Goal: Register for event/course

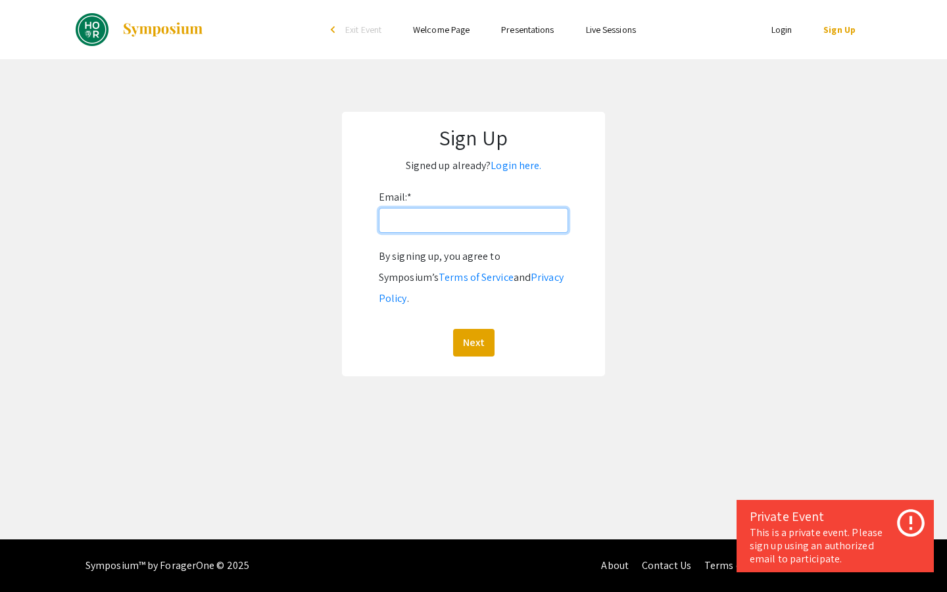
click at [482, 218] on input "Email: *" at bounding box center [473, 220] width 189 height 25
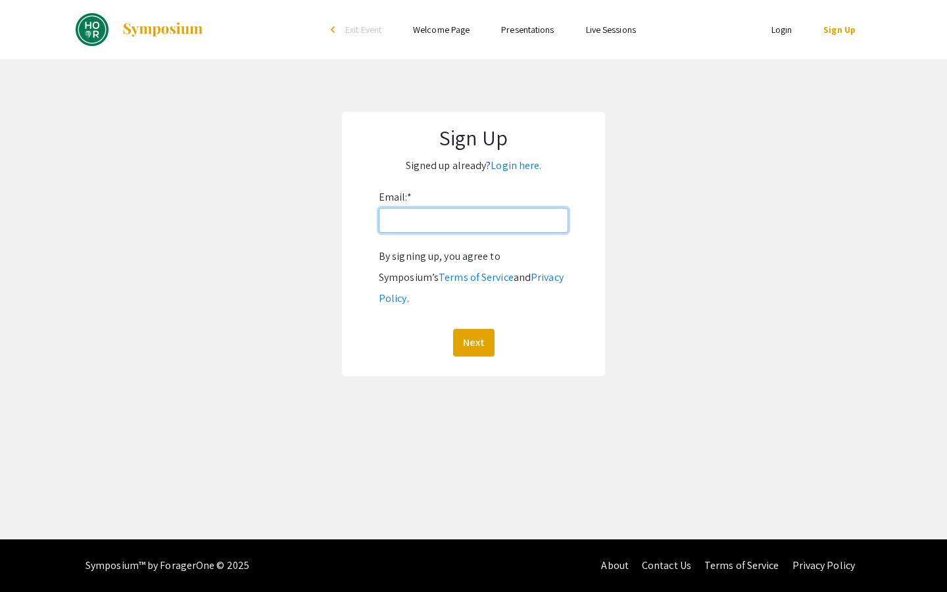
type input "axia4@jh.edu"
click at [475, 329] on button "Next" at bounding box center [473, 343] width 41 height 28
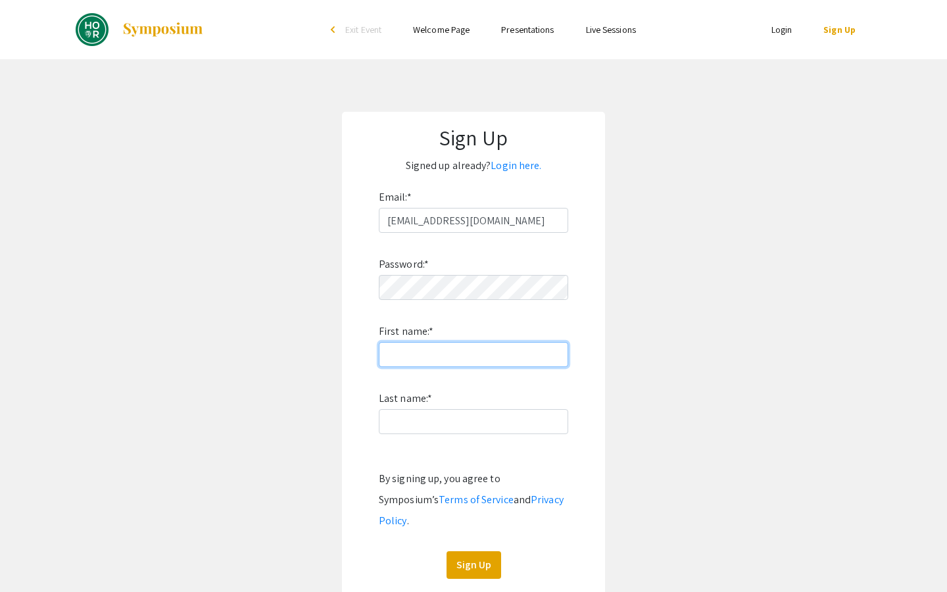
click at [503, 354] on input "First name: *" at bounding box center [473, 354] width 189 height 25
type input "Aijia"
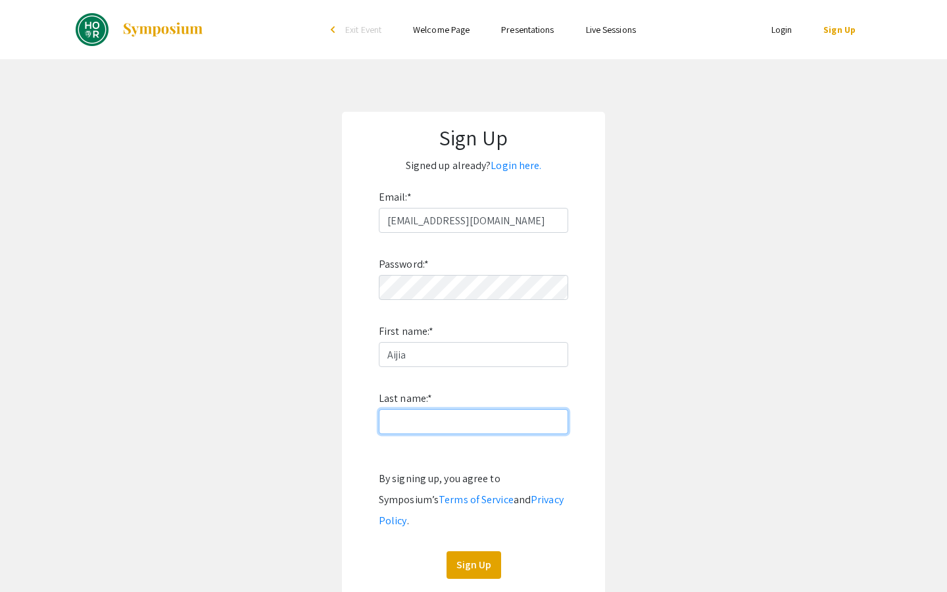
type input "Xia"
click at [482, 551] on button "Sign Up" at bounding box center [474, 565] width 55 height 28
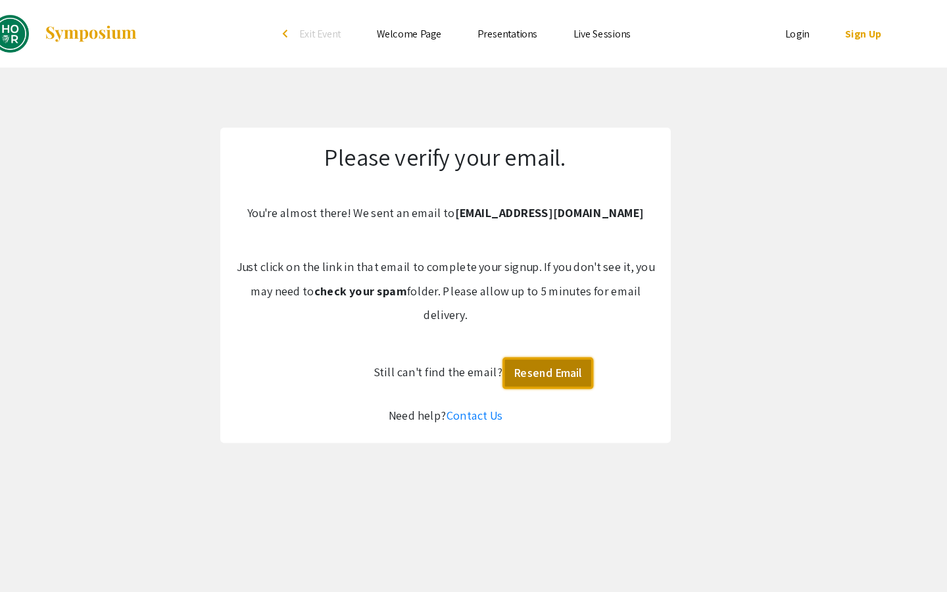
drag, startPoint x: 581, startPoint y: 334, endPoint x: 572, endPoint y: 159, distance: 174.5
click at [580, 333] on button "Resend Email" at bounding box center [564, 327] width 80 height 28
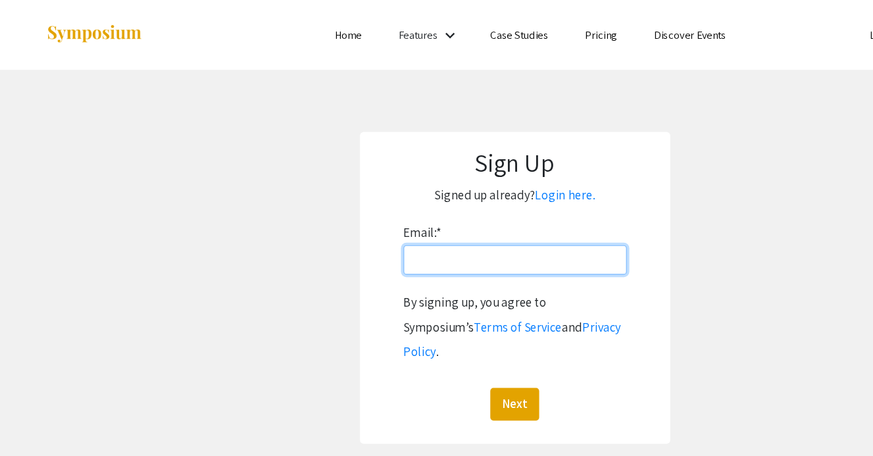
click at [395, 223] on input "Email: *" at bounding box center [436, 220] width 189 height 25
click at [481, 168] on link "Login here." at bounding box center [479, 166] width 51 height 14
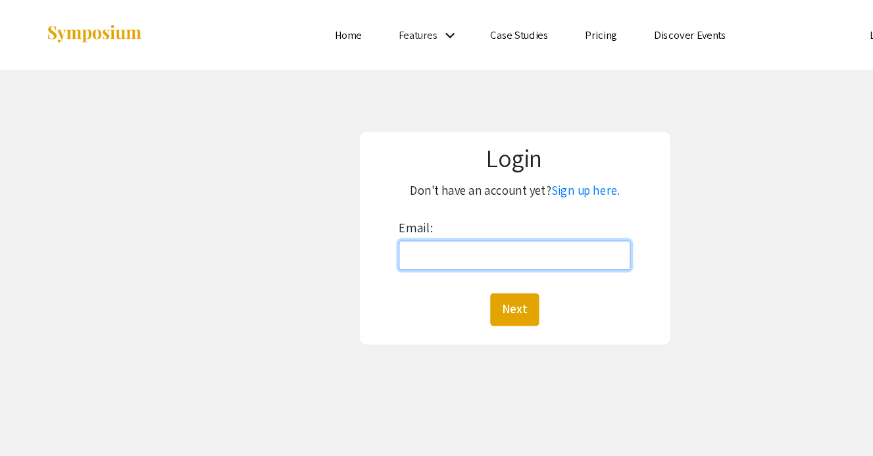
click at [432, 215] on input "Email:" at bounding box center [436, 216] width 197 height 25
type input "axia4@jh.edu"
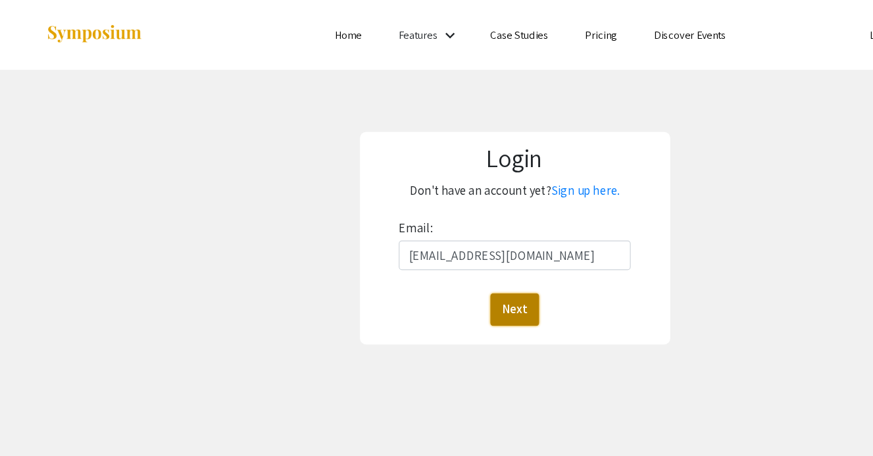
click at [434, 265] on button "Next" at bounding box center [436, 263] width 41 height 28
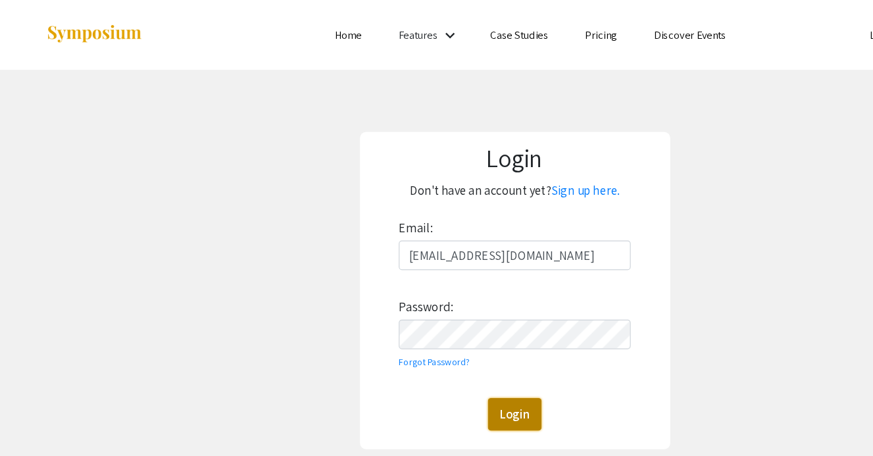
click at [439, 345] on button "Login" at bounding box center [436, 351] width 45 height 28
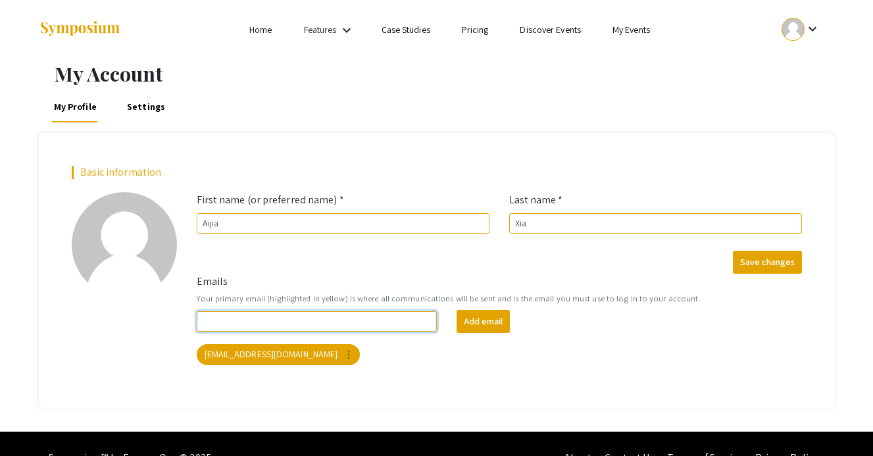
click at [389, 314] on input "Emails" at bounding box center [317, 321] width 241 height 20
type input "axia4@jh.edu"
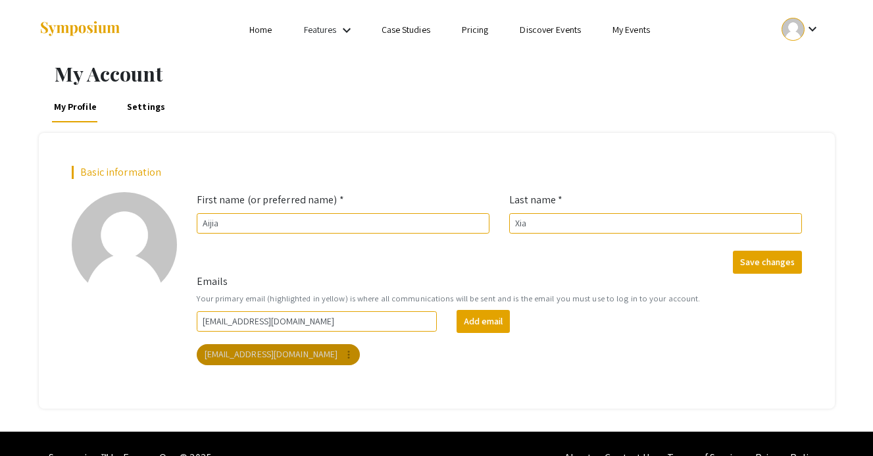
click at [251, 351] on mat-chip "axia4@jh.edu more_vert" at bounding box center [279, 354] width 164 height 21
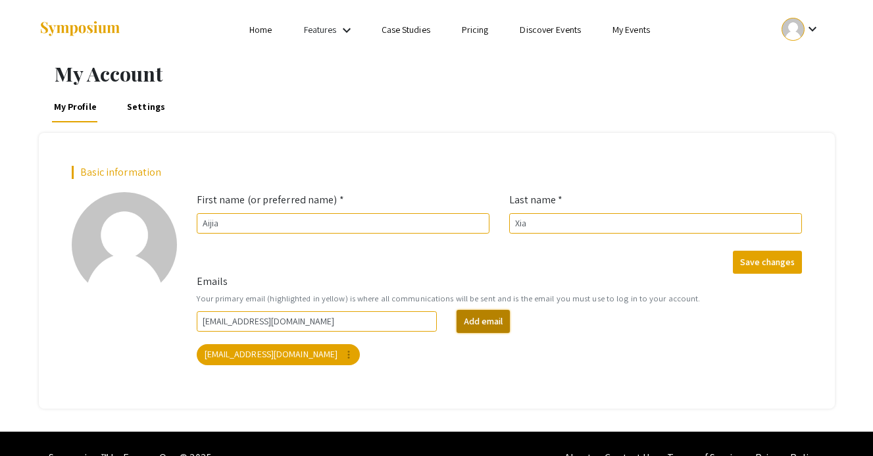
click at [486, 318] on button "Add email" at bounding box center [483, 321] width 53 height 23
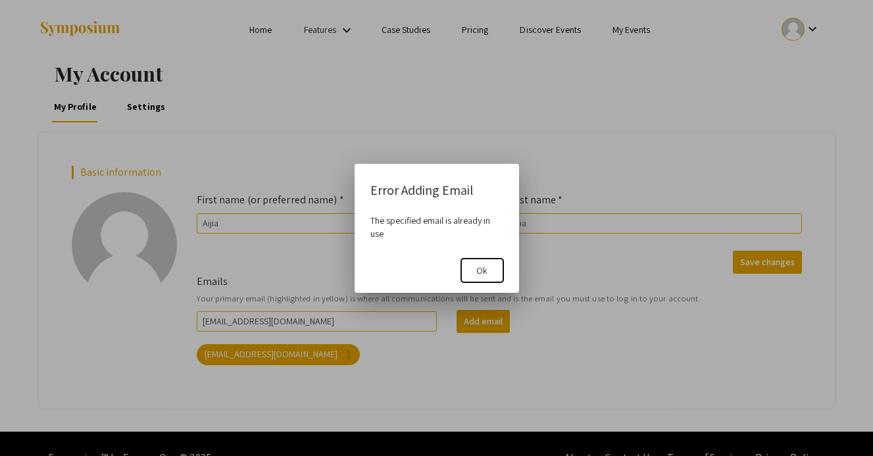
click at [486, 270] on span "Ok" at bounding box center [481, 270] width 11 height 12
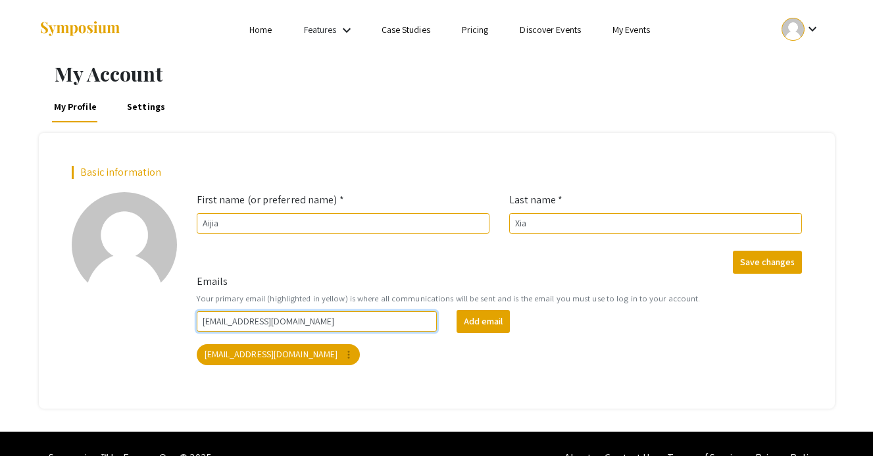
drag, startPoint x: 284, startPoint y: 322, endPoint x: 89, endPoint y: 318, distance: 195.4
click at [89, 318] on div "Basic information add_a_photo Click to update profile photo First name (or pref…" at bounding box center [437, 270] width 750 height 209
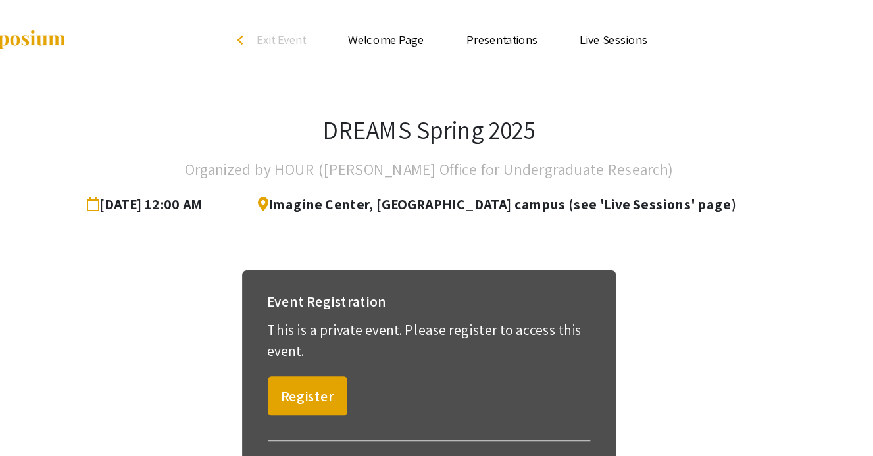
scroll to position [53, 0]
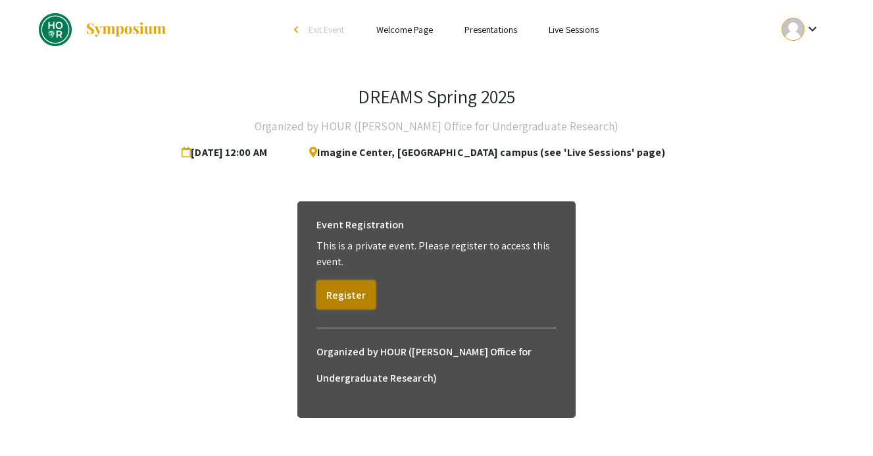
click at [353, 296] on button "Register" at bounding box center [345, 294] width 59 height 29
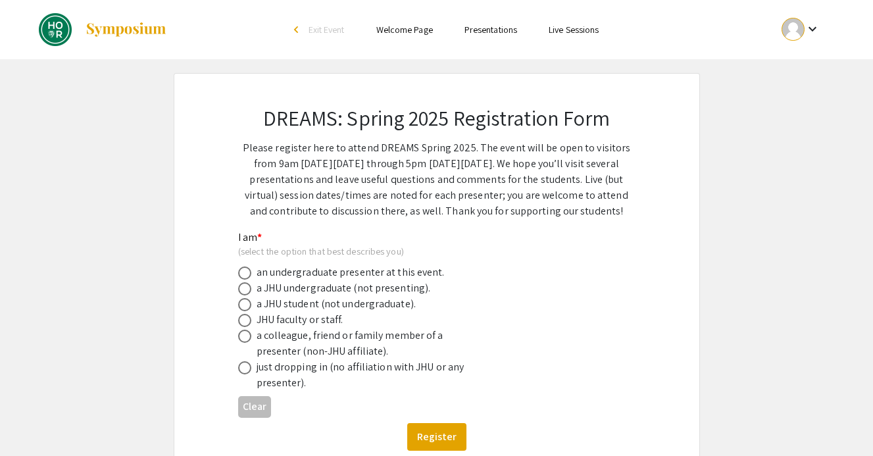
scroll to position [20, 0]
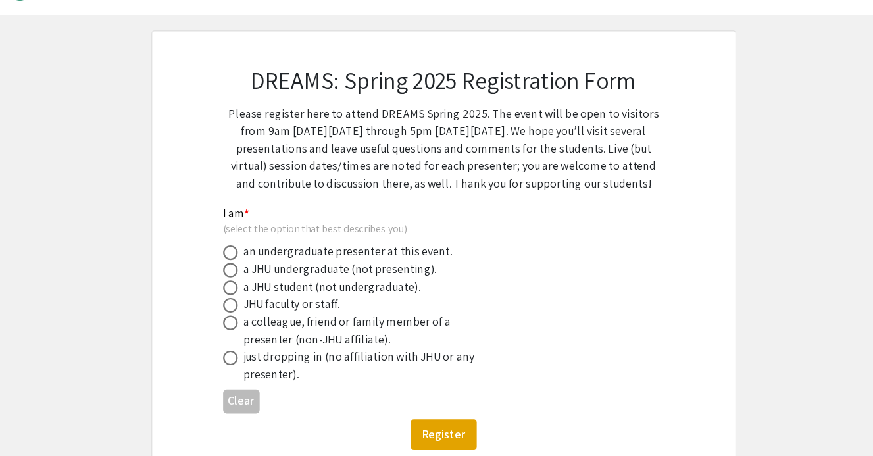
click at [352, 268] on div "a JHU undergraduate (not presenting)." at bounding box center [344, 269] width 174 height 16
click at [245, 270] on span at bounding box center [244, 268] width 13 height 13
click at [245, 270] on input "radio" at bounding box center [244, 268] width 13 height 13
radio input "true"
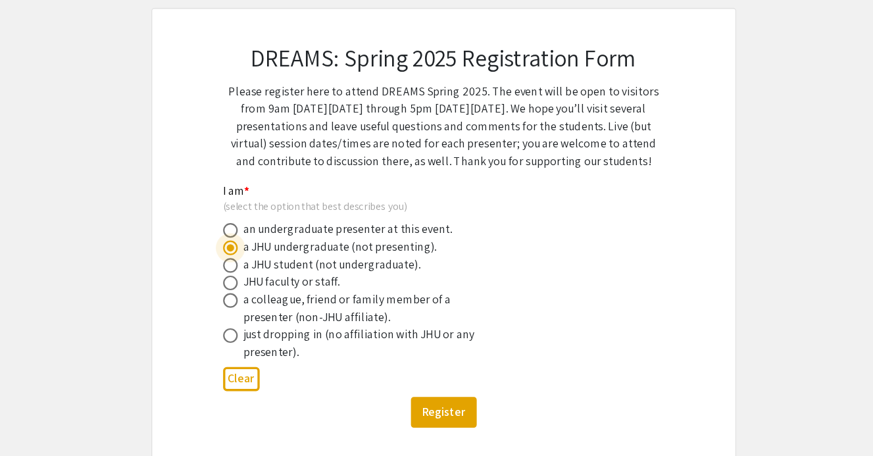
scroll to position [32, 0]
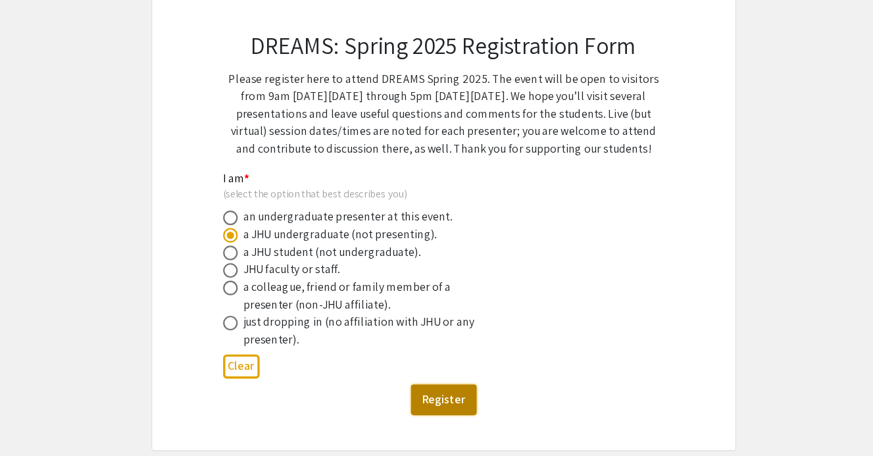
click at [430, 396] on button "Register" at bounding box center [436, 405] width 59 height 28
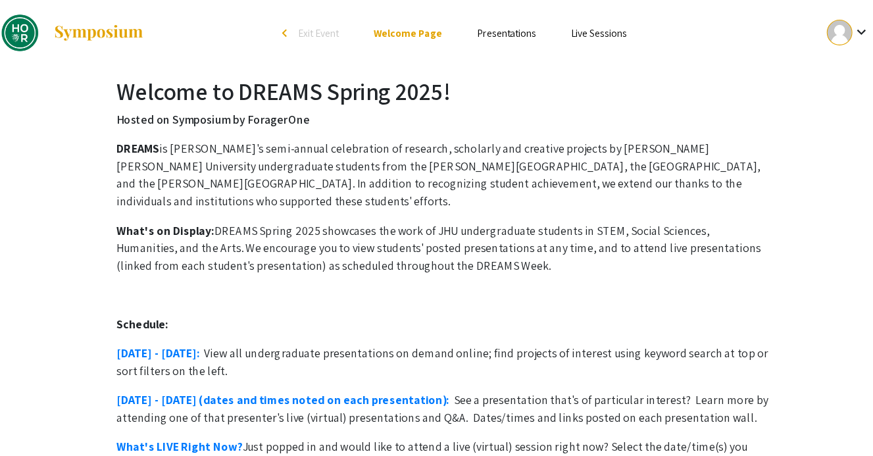
click at [489, 30] on link "Presentations" at bounding box center [493, 30] width 53 height 12
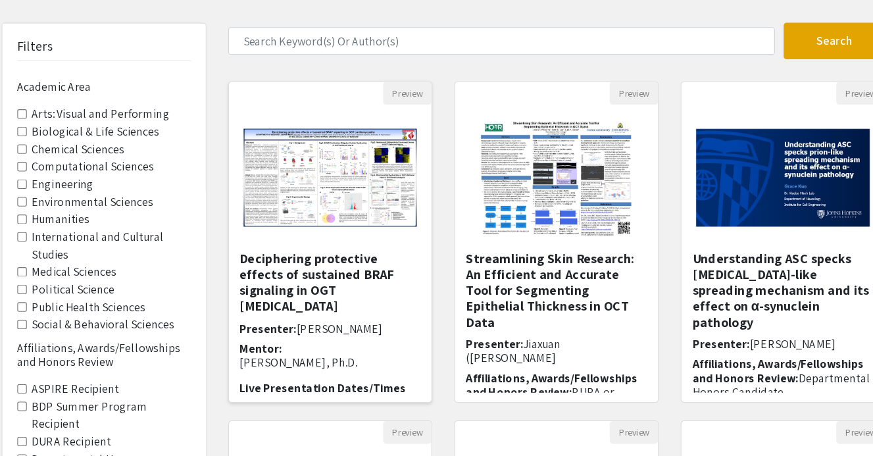
scroll to position [26, 0]
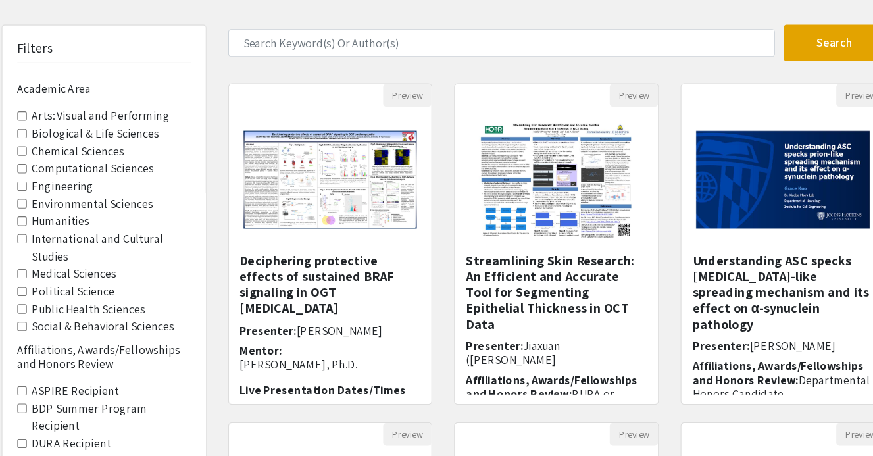
click at [105, 163] on label "Biological & Life Sciences" at bounding box center [123, 165] width 115 height 16
click at [61, 163] on Sciences "Biological & Life Sciences" at bounding box center [57, 164] width 9 height 9
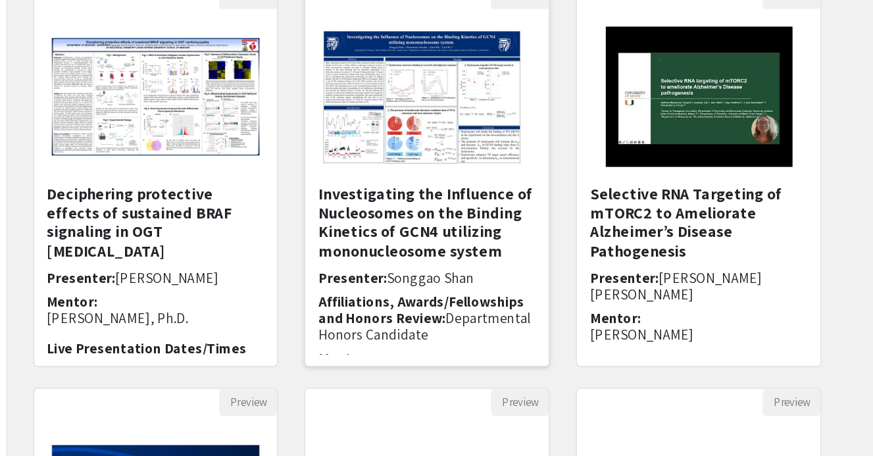
scroll to position [74, 0]
